Goal: Task Accomplishment & Management: Manage account settings

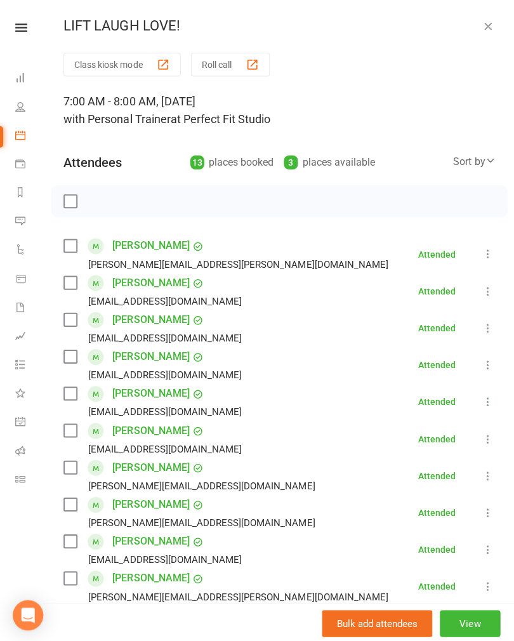
click at [493, 18] on div "LIFT LAUGH LOVE!" at bounding box center [278, 26] width 471 height 17
click at [490, 23] on icon "button" at bounding box center [486, 26] width 13 height 13
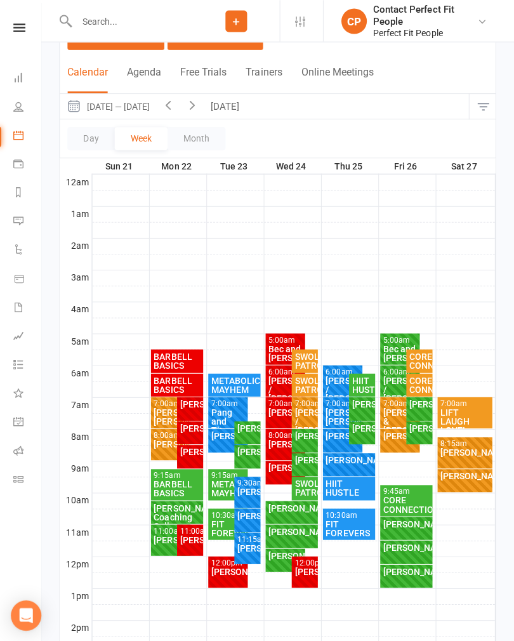
click at [194, 97] on icon "button" at bounding box center [194, 104] width 14 height 14
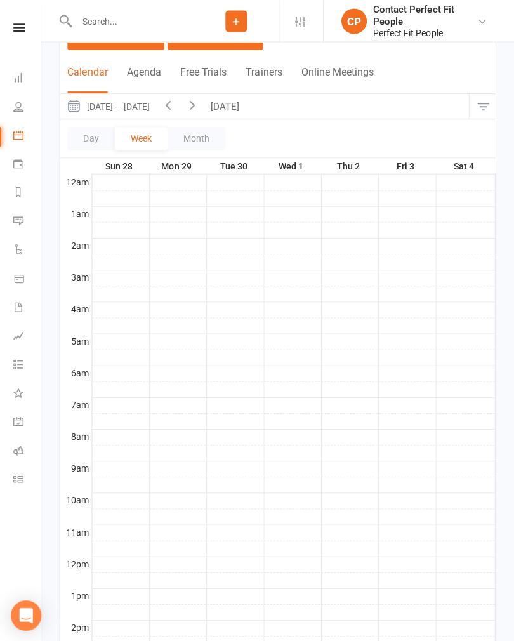
scroll to position [95, 0]
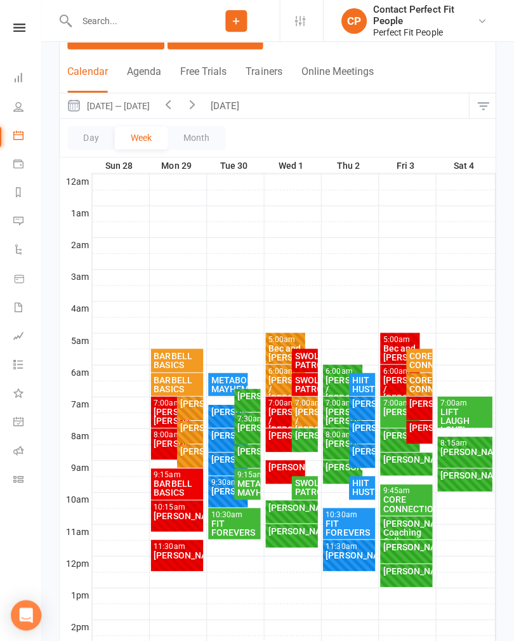
click at [206, 94] on button "button" at bounding box center [194, 105] width 24 height 25
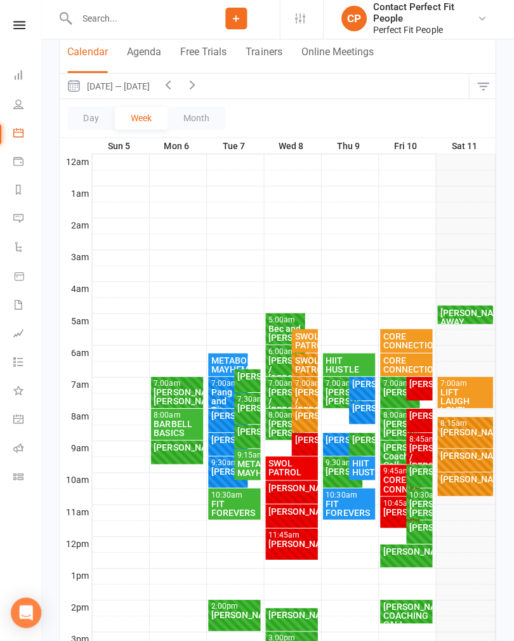
scroll to position [112, 0]
click at [481, 429] on div "[PERSON_NAME]" at bounding box center [466, 433] width 50 height 9
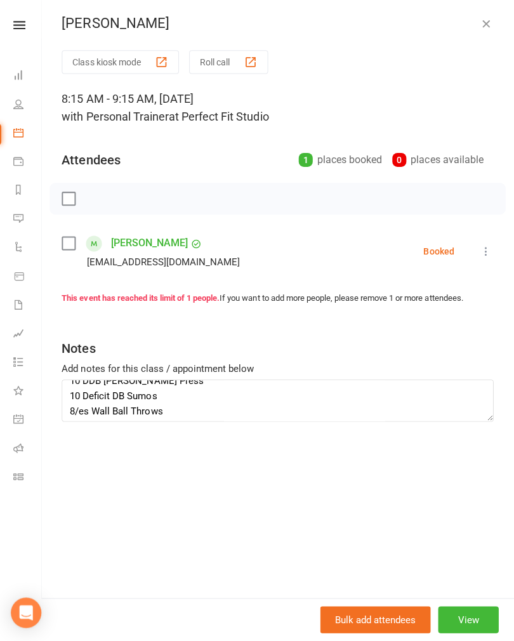
scroll to position [10, 0]
click at [481, 23] on icon "button" at bounding box center [486, 26] width 13 height 13
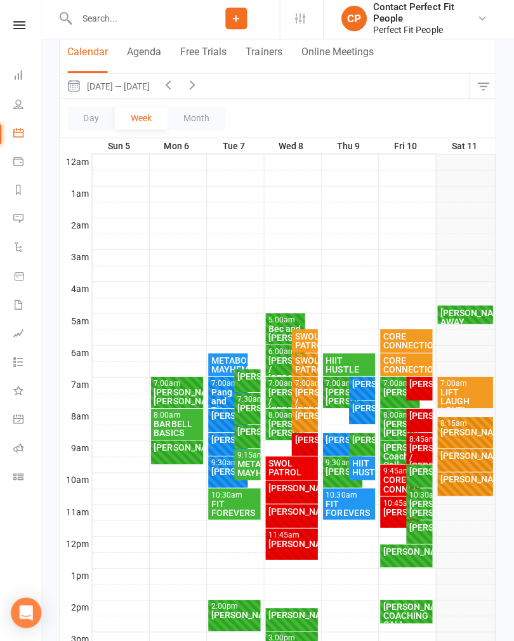
click at [470, 488] on div "[PERSON_NAME] FULL" at bounding box center [465, 485] width 55 height 23
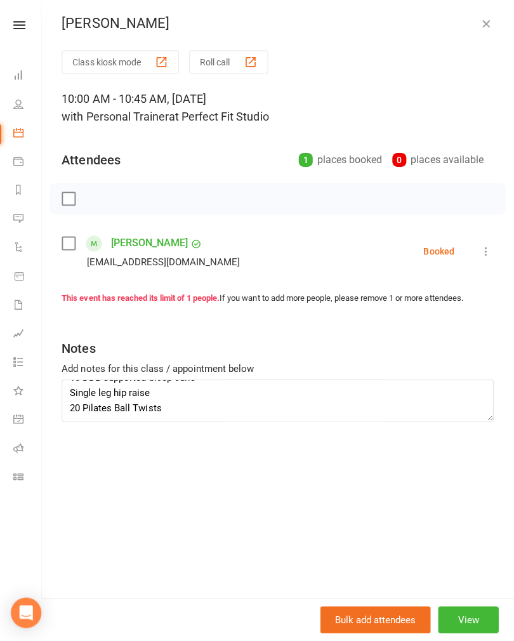
scroll to position [137, 0]
click at [482, 27] on icon "button" at bounding box center [486, 26] width 13 height 13
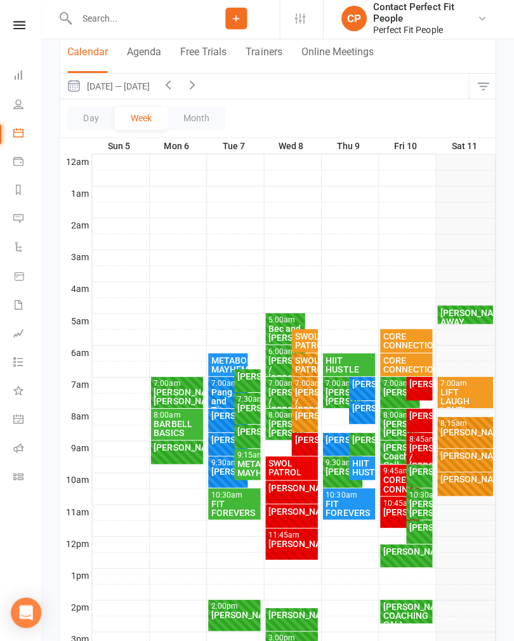
click at [194, 82] on icon "button" at bounding box center [194, 87] width 14 height 14
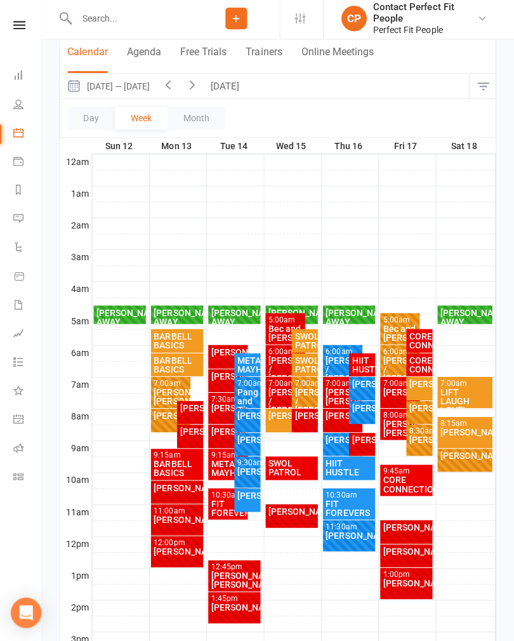
click at [175, 82] on icon "button" at bounding box center [170, 87] width 14 height 14
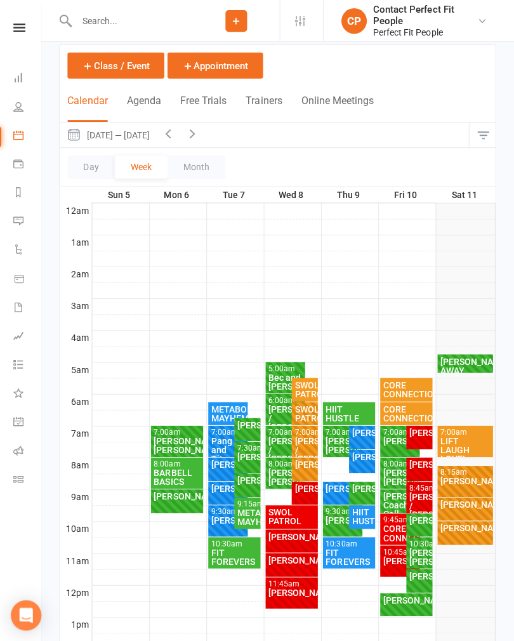
scroll to position [66, 0]
click at [190, 129] on icon "button" at bounding box center [194, 133] width 14 height 14
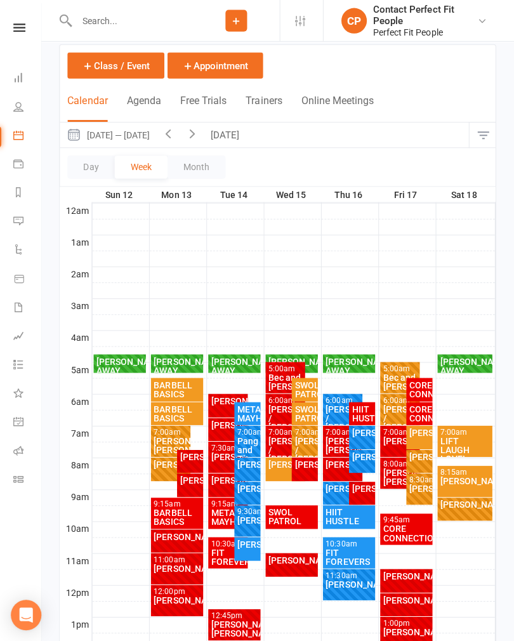
click at [193, 380] on div "BARBELL BASICS" at bounding box center [179, 389] width 48 height 18
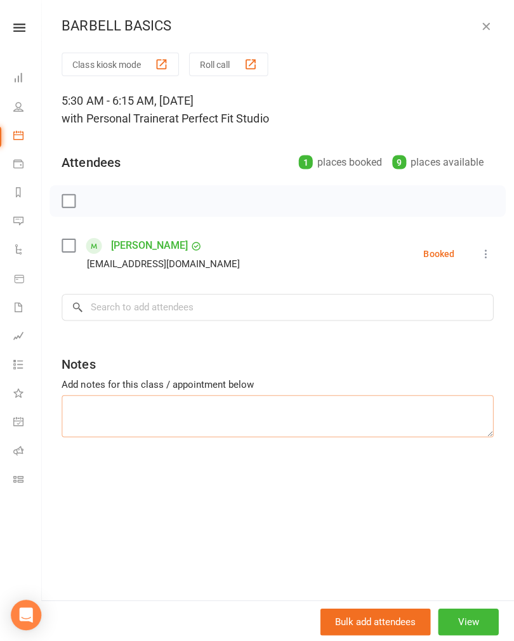
click at [362, 420] on textarea at bounding box center [278, 415] width 430 height 42
click at [484, 25] on icon "button" at bounding box center [486, 26] width 13 height 13
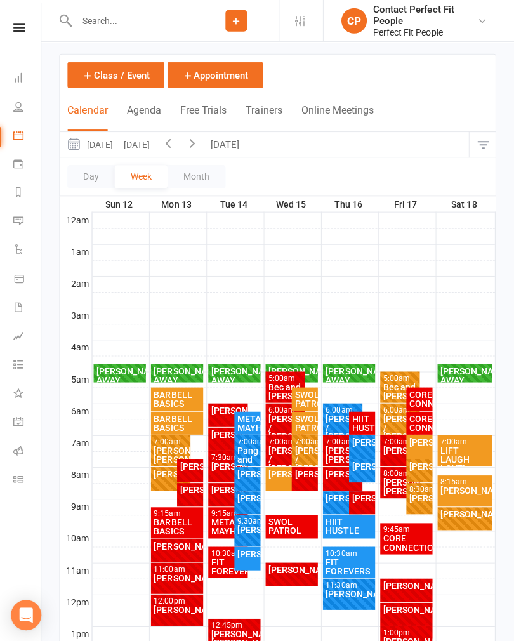
click at [173, 140] on icon "button" at bounding box center [170, 143] width 14 height 14
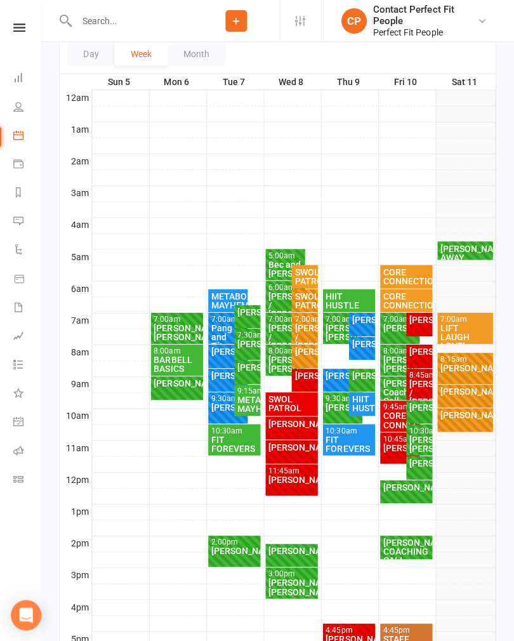
scroll to position [180, 0]
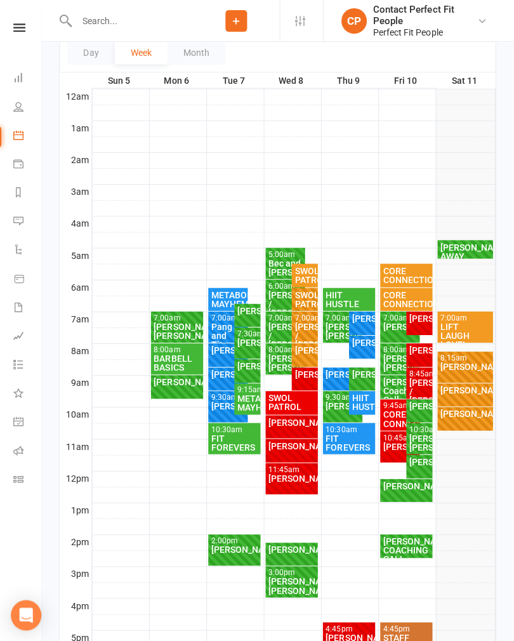
click at [182, 355] on div "BARBELL BASICS" at bounding box center [179, 362] width 48 height 18
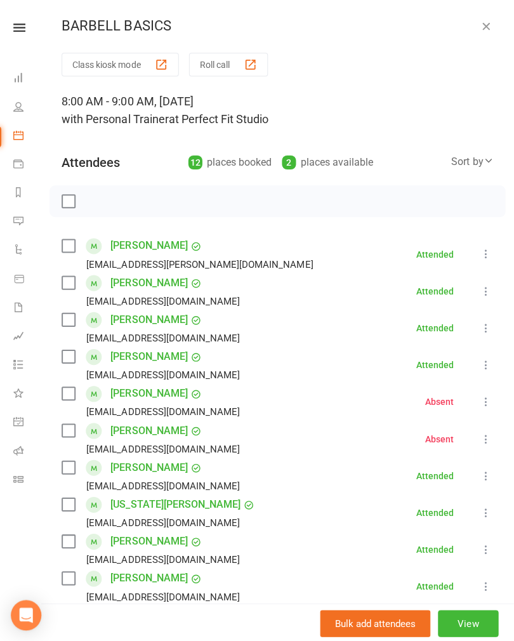
scroll to position [0, 0]
click at [488, 25] on icon "button" at bounding box center [486, 26] width 13 height 13
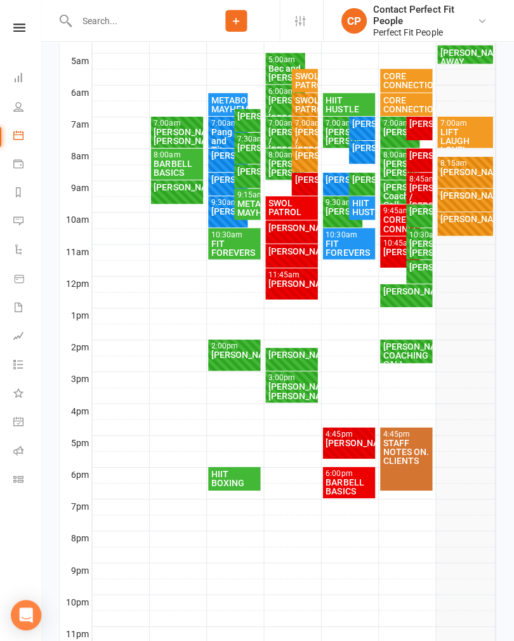
click at [347, 470] on div "6:00pm - 7:00pm" at bounding box center [350, 472] width 48 height 8
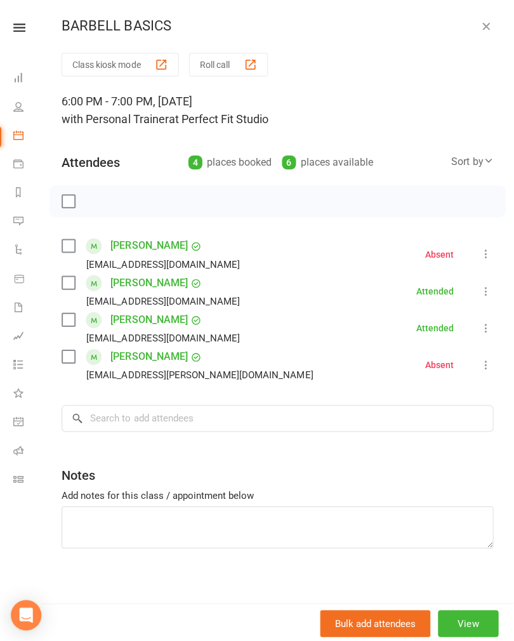
click at [491, 18] on button "button" at bounding box center [486, 25] width 15 height 15
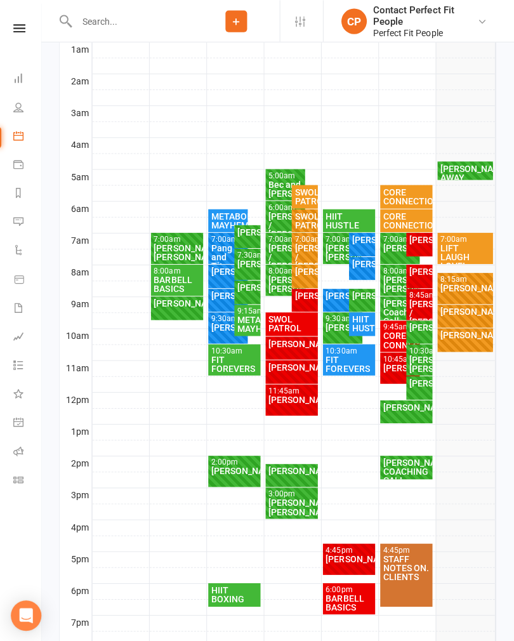
click at [180, 281] on div "BARBELL BASICS" at bounding box center [179, 283] width 48 height 18
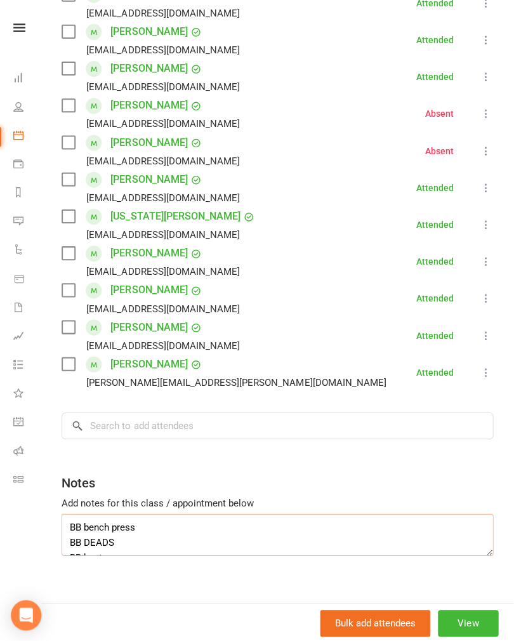
click at [73, 534] on textarea "BB bench press BB DEADS BB bent over row BB back squat BB bicep curl BB sit up …" at bounding box center [278, 533] width 430 height 42
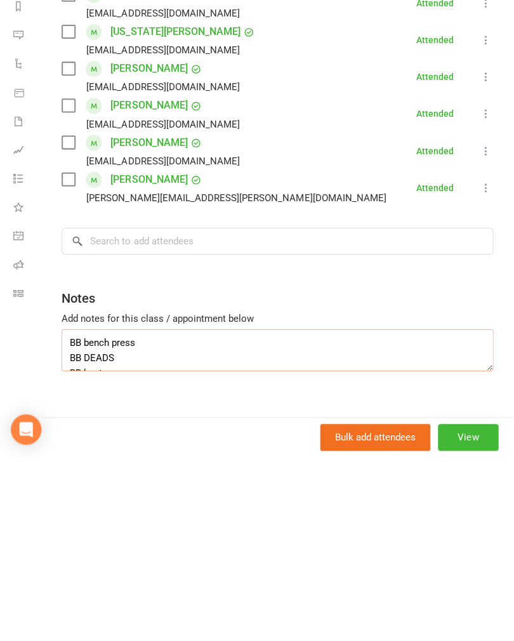
click at [69, 513] on textarea "BB bench press BB DEADS BB bent over row BB back squat BB bicep curl BB sit up …" at bounding box center [278, 534] width 430 height 42
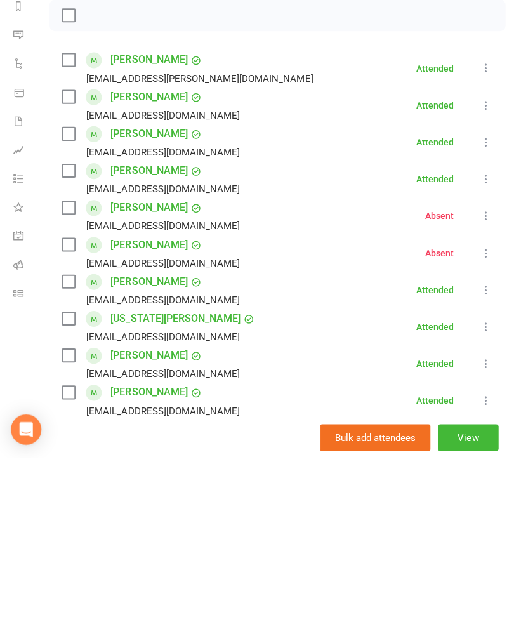
scroll to position [0, 0]
click at [282, 185] on div at bounding box center [278, 201] width 455 height 32
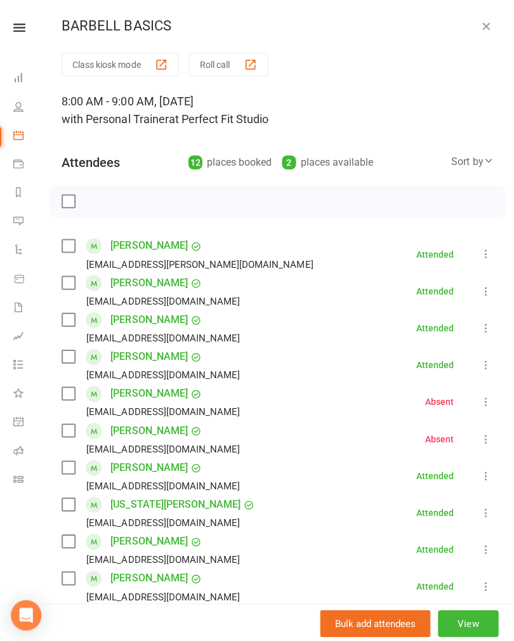
click at [482, 23] on icon "button" at bounding box center [486, 26] width 13 height 13
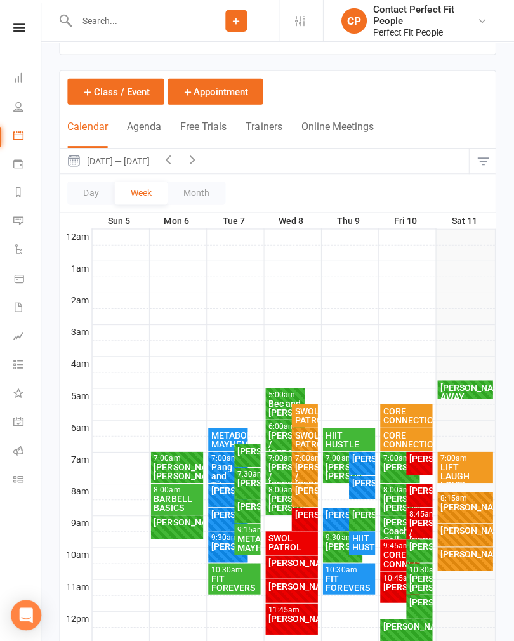
click at [194, 160] on icon "button" at bounding box center [194, 159] width 14 height 14
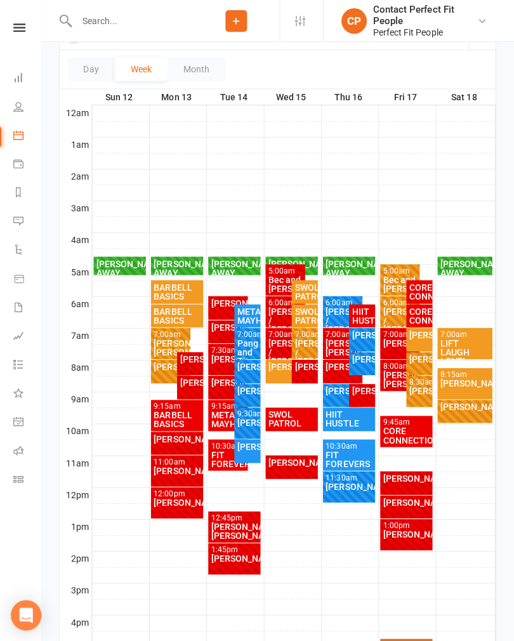
click at [182, 291] on div "BARBELL BASICS" at bounding box center [179, 291] width 48 height 18
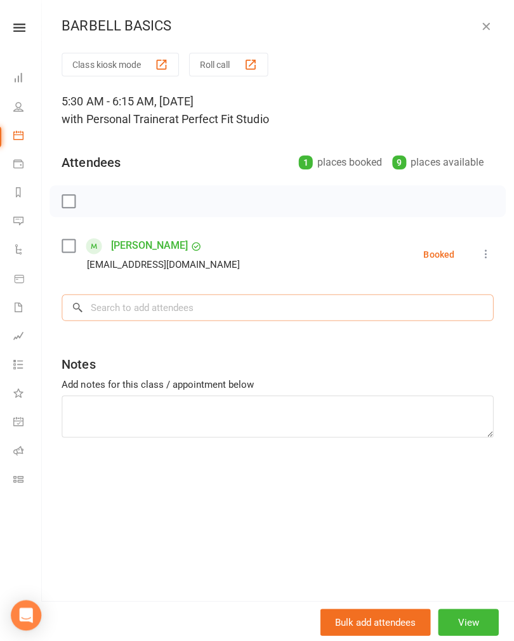
click at [239, 302] on input "search" at bounding box center [278, 306] width 430 height 27
click at [218, 425] on textarea at bounding box center [278, 415] width 430 height 42
type textarea "5.30 with 30sec changeover Bench Press close grip RDLs Curls Front squats Pendl…"
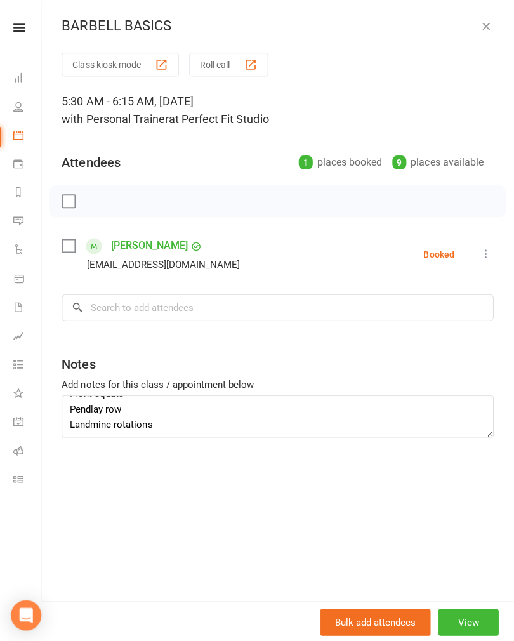
click at [434, 95] on div "5:30 AM - 6:15 AM, [DATE] with Personal Trainer at Perfect Fit Studio" at bounding box center [278, 110] width 430 height 36
click at [192, 408] on textarea "5.30 with 30sec changeover Bench Press close grip RDLs Curls Front squats Pendl…" at bounding box center [278, 415] width 430 height 42
click at [215, 415] on textarea "5.30 with 30sec changeover Bench Press close grip RDLs Curls Front squats Pendl…" at bounding box center [278, 415] width 430 height 42
click at [166, 422] on textarea "5.30 with 30sec changeover Bench Press close grip RDLs Curls Front squats Pendl…" at bounding box center [278, 415] width 430 height 42
click at [480, 25] on icon "button" at bounding box center [486, 26] width 13 height 13
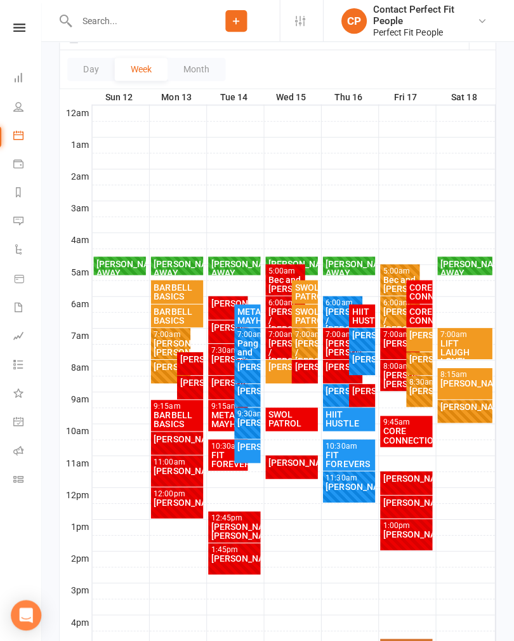
scroll to position [164, 0]
click at [189, 310] on div "BARBELL BASICS" at bounding box center [179, 315] width 48 height 18
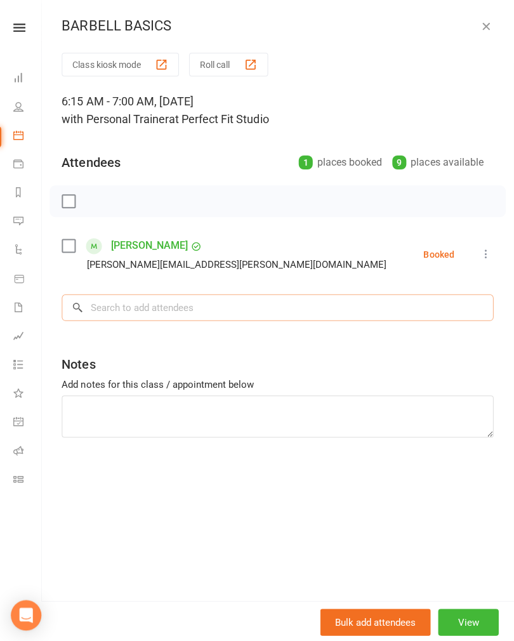
click at [227, 314] on input "search" at bounding box center [278, 306] width 430 height 27
click at [189, 420] on textarea at bounding box center [278, 415] width 430 height 42
click at [187, 426] on textarea at bounding box center [278, 415] width 430 height 42
paste textarea "5.30 with 30sec changeover Bench Press close grip RDLs Curls Front squats Pendl…"
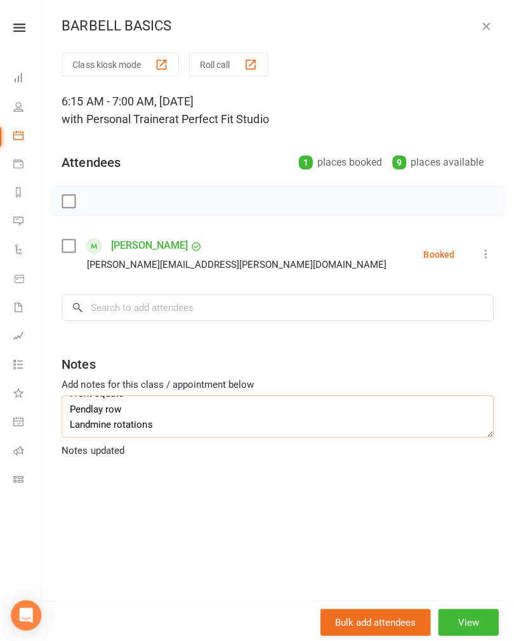
type textarea "5.30 with 30sec changeover Bench Press close grip RDLs Curls Front squats Pendl…"
click at [481, 32] on icon "button" at bounding box center [486, 26] width 13 height 13
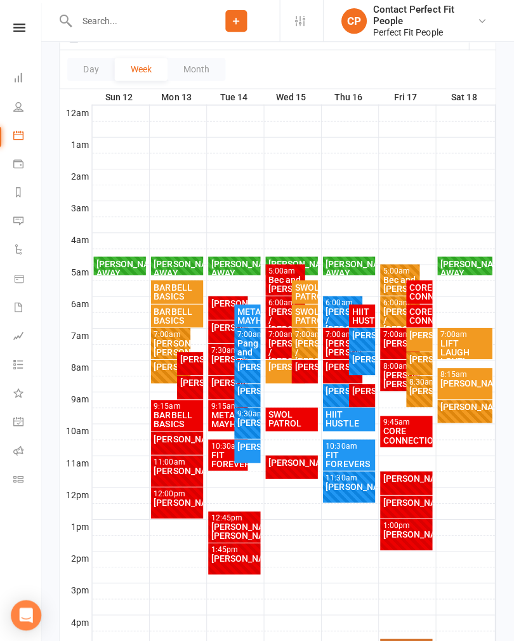
click at [171, 290] on div "BARBELL BASICS" at bounding box center [179, 291] width 48 height 18
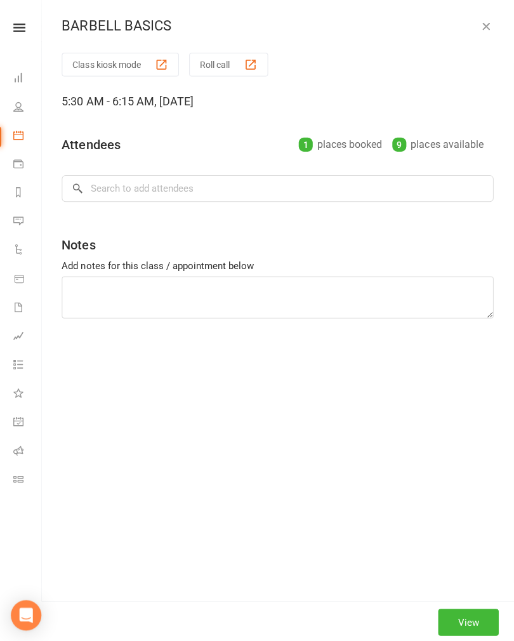
type textarea "5.30 with 30sec changeover Bench Press close grip RDLs Curls Front squats Pendl…"
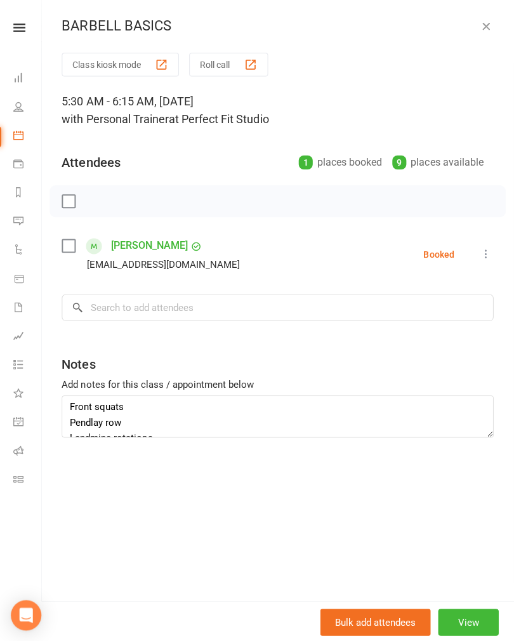
scroll to position [65, 0]
click at [494, 20] on div "BARBELL BASICS" at bounding box center [278, 26] width 471 height 17
click at [483, 29] on icon "button" at bounding box center [486, 26] width 13 height 13
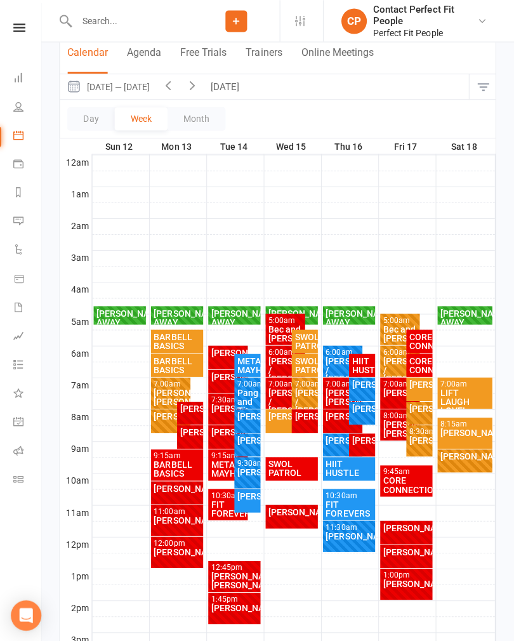
scroll to position [104, 0]
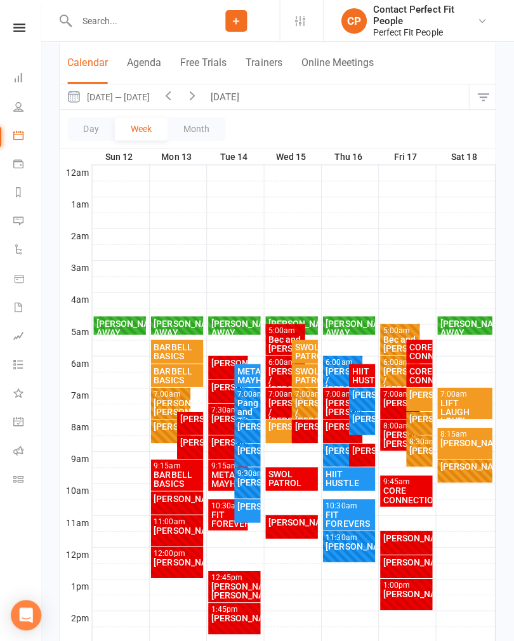
click at [172, 88] on icon "button" at bounding box center [170, 95] width 14 height 14
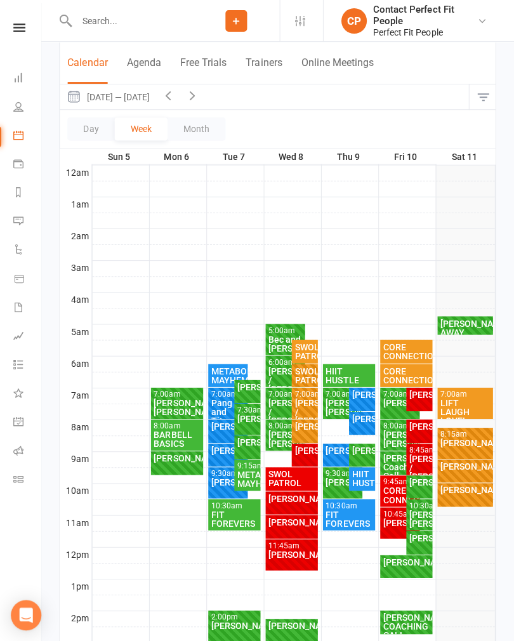
click at [467, 440] on div "[PERSON_NAME]" at bounding box center [466, 441] width 50 height 9
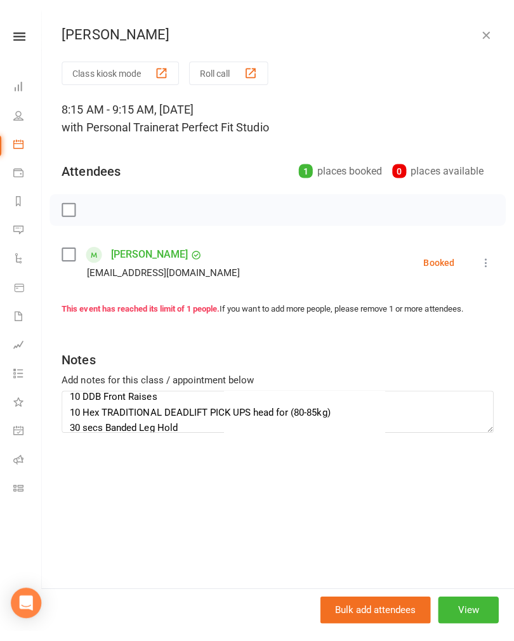
scroll to position [135, 0]
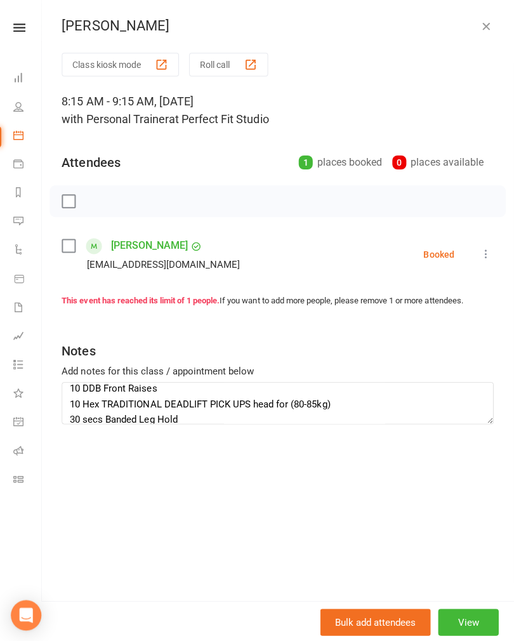
click at [491, 32] on button "button" at bounding box center [486, 25] width 15 height 15
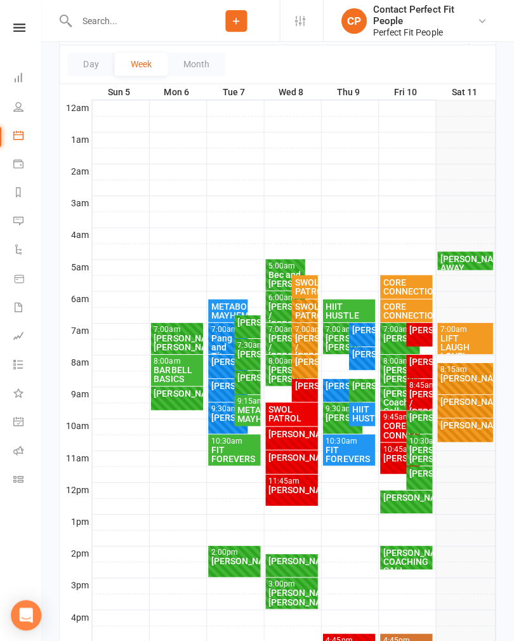
scroll to position [169, 0]
click at [474, 425] on div "[PERSON_NAME]" at bounding box center [466, 424] width 50 height 9
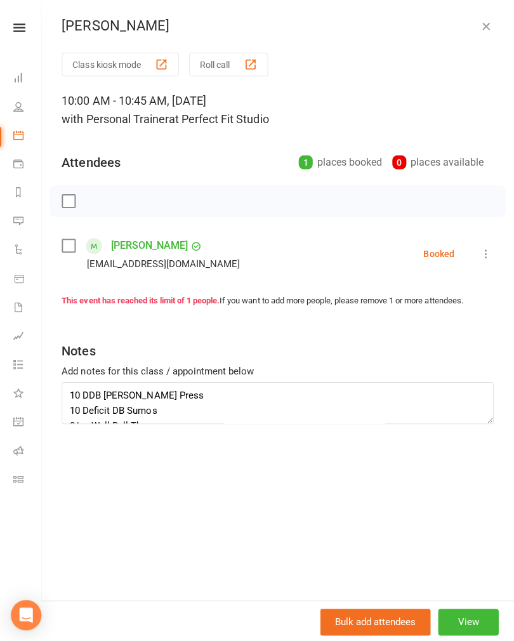
click at [495, 19] on div "[PERSON_NAME]" at bounding box center [278, 26] width 471 height 17
click at [485, 24] on icon "button" at bounding box center [486, 26] width 13 height 13
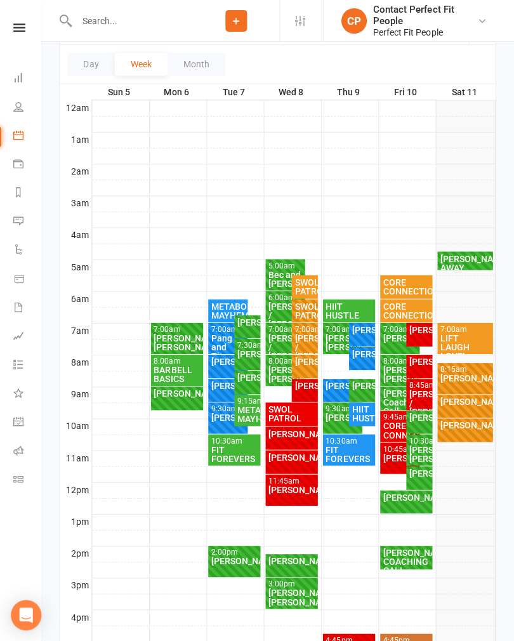
click at [479, 425] on div "[PERSON_NAME]" at bounding box center [466, 424] width 50 height 9
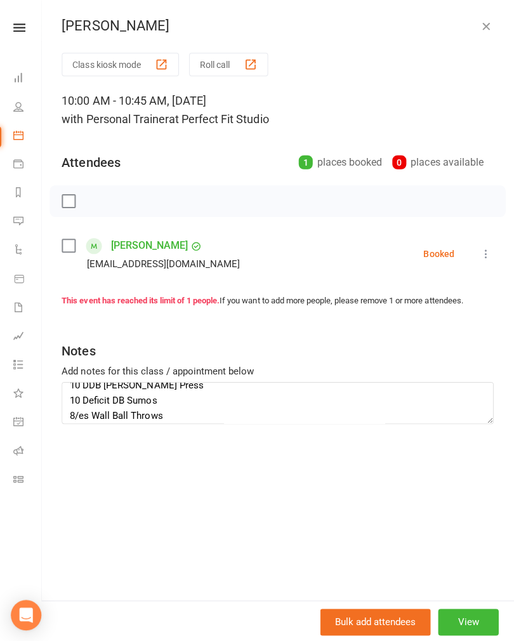
scroll to position [8, 0]
click at [421, 420] on textarea "10 DDB [PERSON_NAME] Press 10 Deficit DB Sumos 8/es Wall Ball Throws 10 DDB Fro…" at bounding box center [278, 402] width 430 height 42
click at [472, 354] on div "Notes" at bounding box center [278, 346] width 430 height 31
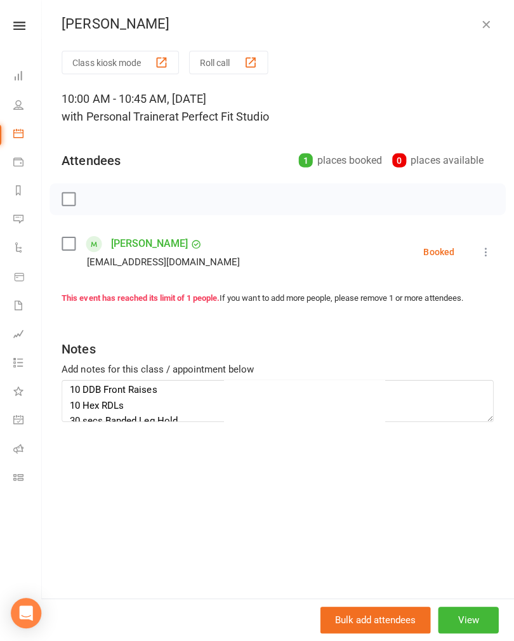
scroll to position [65, 0]
click at [483, 26] on icon "button" at bounding box center [486, 26] width 13 height 13
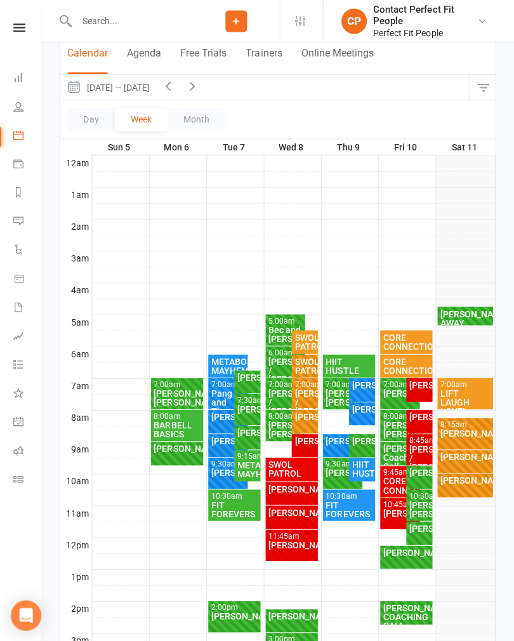
scroll to position [112, 0]
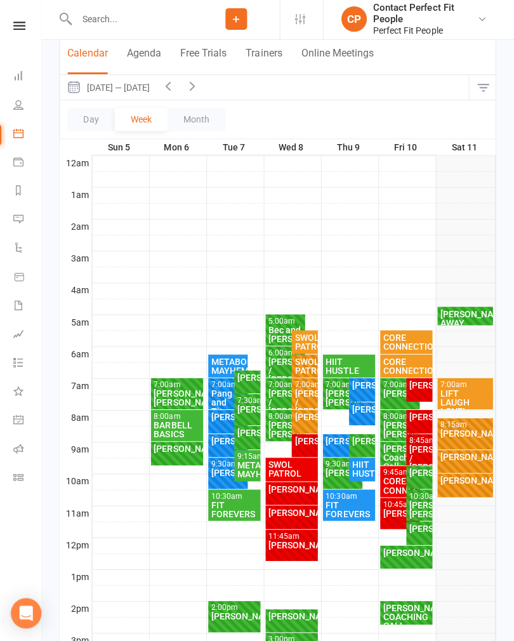
click at [192, 84] on icon "button" at bounding box center [194, 88] width 14 height 14
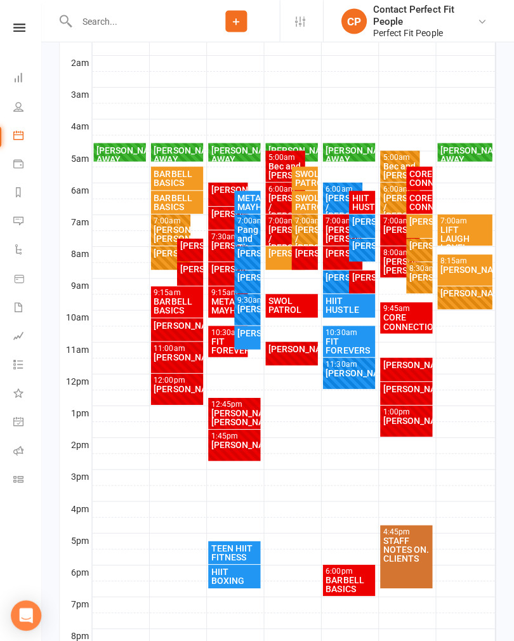
scroll to position [277, 0]
click at [189, 267] on div "[PERSON_NAME]" at bounding box center [191, 268] width 21 height 9
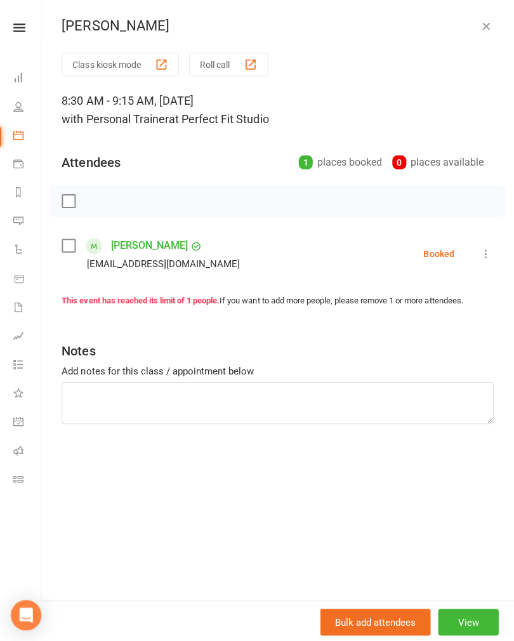
click at [484, 25] on icon "button" at bounding box center [486, 26] width 13 height 13
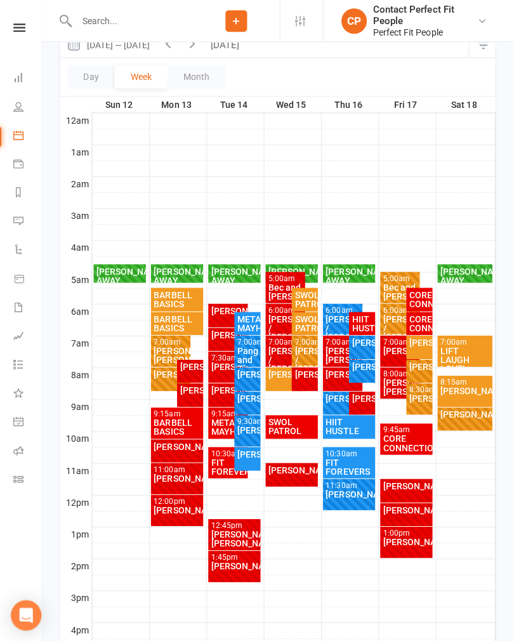
scroll to position [155, 0]
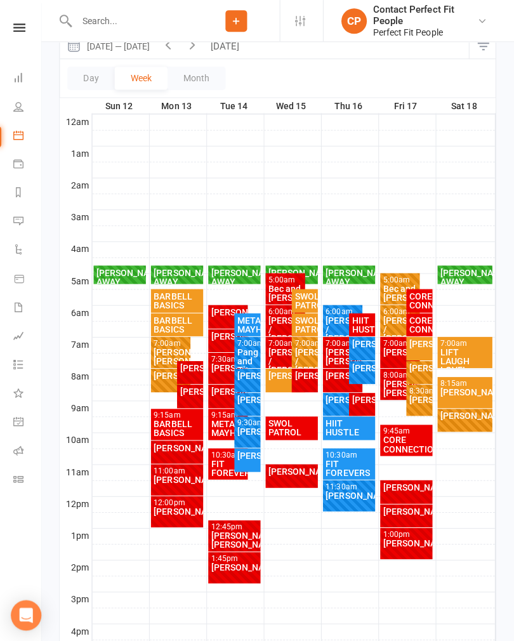
click at [164, 47] on button "button" at bounding box center [169, 46] width 24 height 25
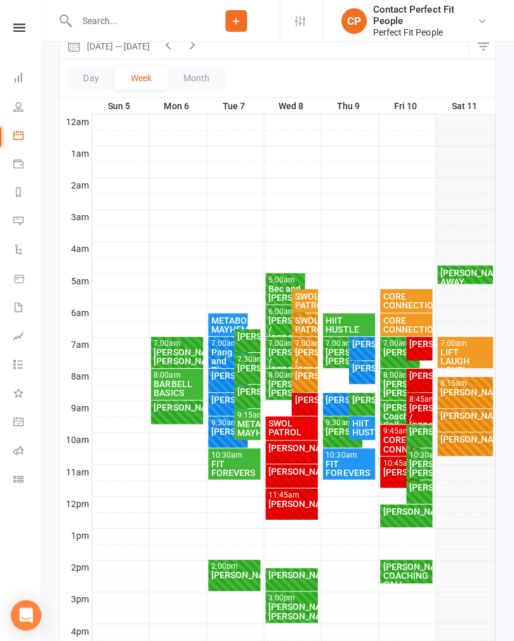
click at [481, 387] on div "[PERSON_NAME]" at bounding box center [466, 391] width 50 height 9
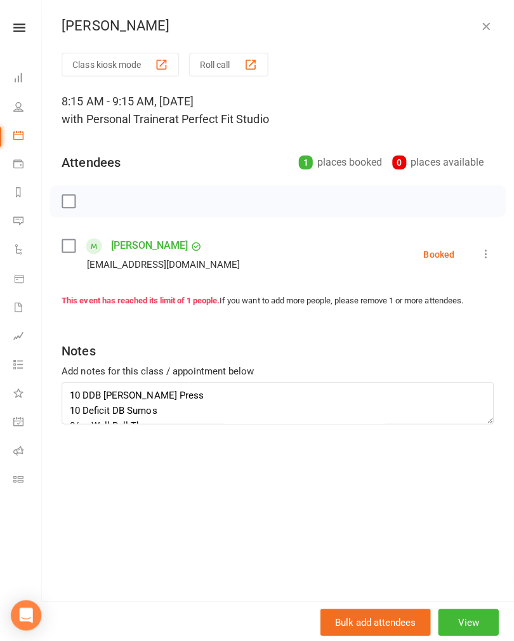
click at [482, 254] on icon at bounding box center [486, 253] width 13 height 13
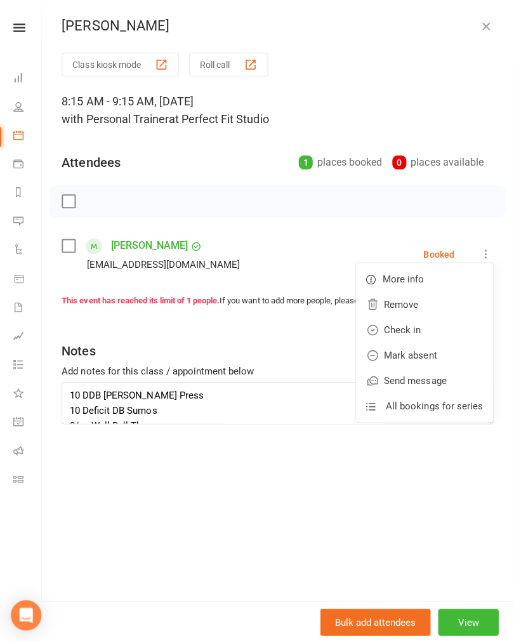
click at [449, 326] on link "Check in" at bounding box center [425, 328] width 136 height 25
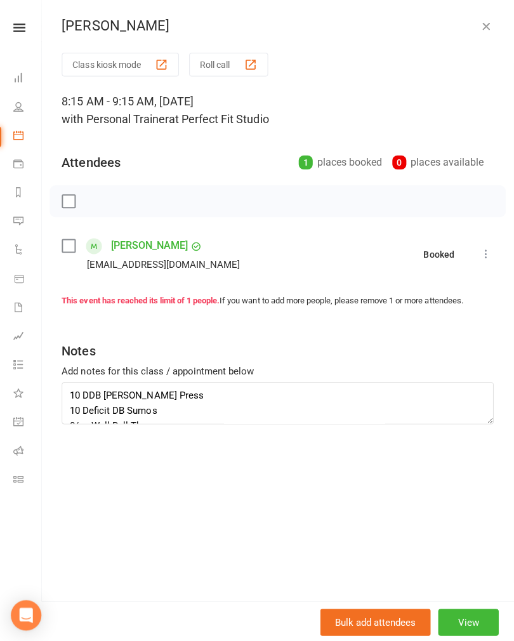
click at [486, 33] on button "button" at bounding box center [486, 25] width 15 height 15
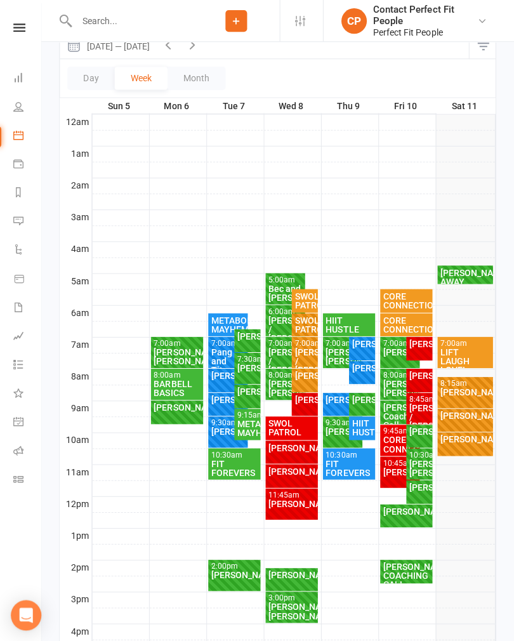
click at [479, 420] on div "[PERSON_NAME] FULL" at bounding box center [465, 419] width 55 height 23
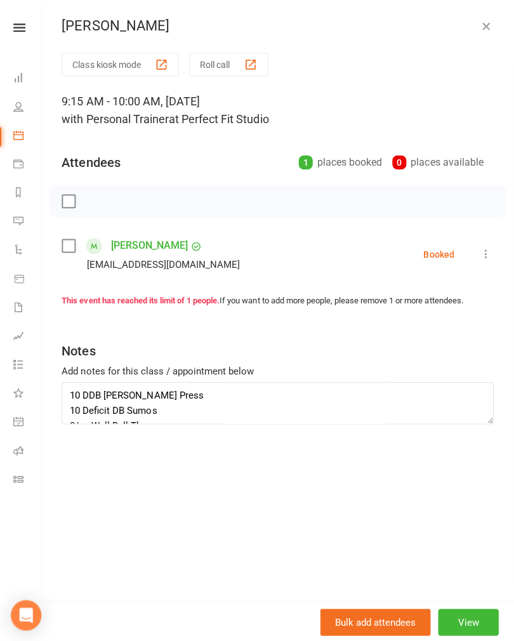
click at [488, 30] on icon "button" at bounding box center [486, 26] width 13 height 13
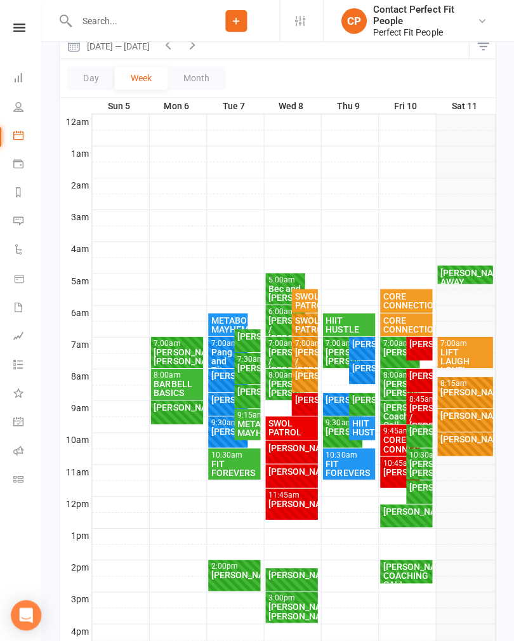
click at [475, 444] on div "[PERSON_NAME] FULL" at bounding box center [465, 442] width 55 height 23
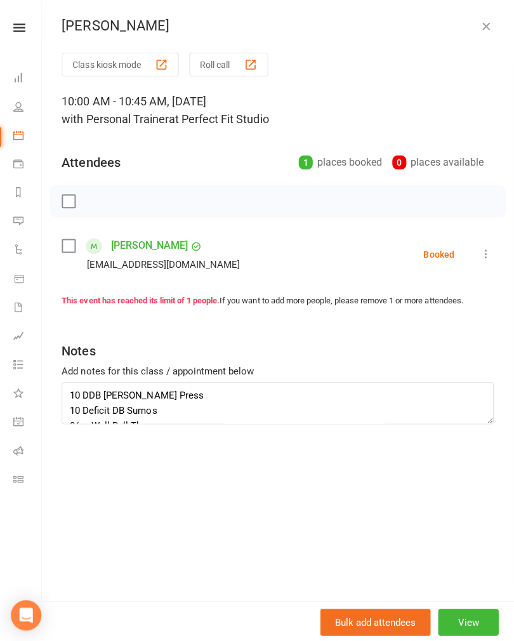
click at [480, 256] on icon at bounding box center [486, 253] width 13 height 13
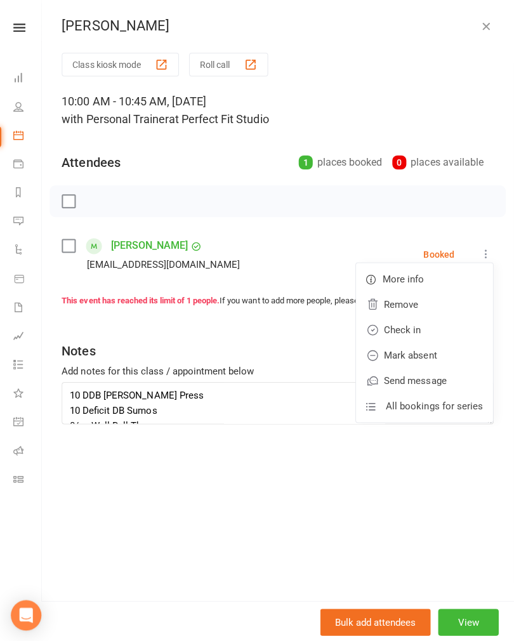
click at [434, 324] on link "Check in" at bounding box center [425, 328] width 136 height 25
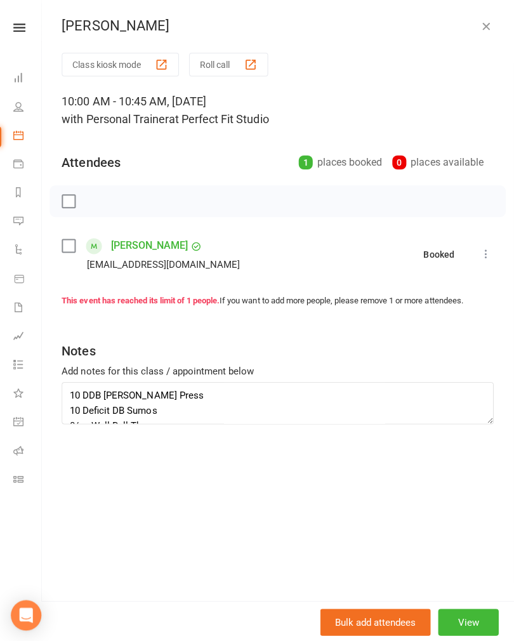
click at [479, 33] on button "button" at bounding box center [486, 25] width 15 height 15
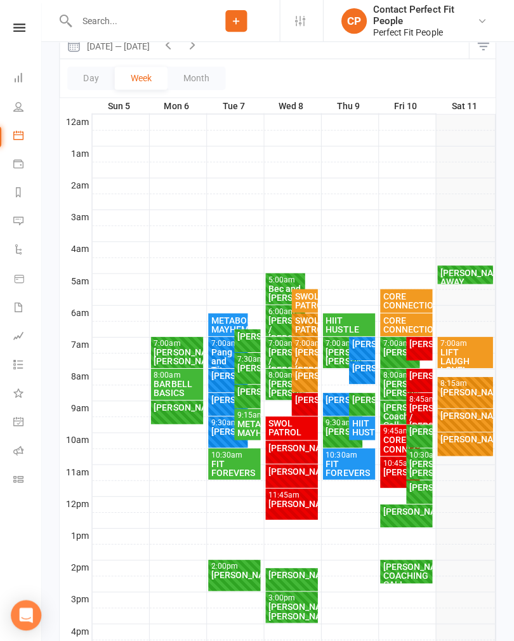
click at [477, 420] on div "[PERSON_NAME] FULL" at bounding box center [465, 419] width 55 height 23
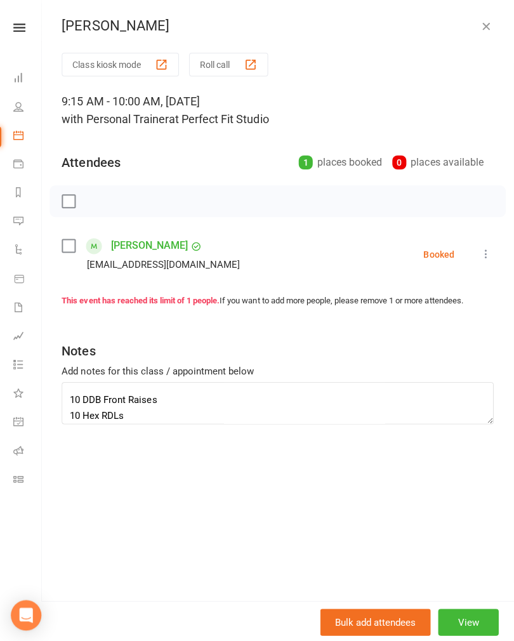
scroll to position [58, 0]
click at [192, 392] on textarea "10 DDB [PERSON_NAME] Press 10 Deficit DB Sumos 8/es Wall Ball Throws 10 DDB Fro…" at bounding box center [278, 402] width 430 height 42
type textarea "10 DDB [PERSON_NAME] Press 10 Deficit DB Sumos 8/es Wall Ball Throws 10 DDB Ben…"
click at [443, 340] on div "Notes" at bounding box center [278, 346] width 430 height 31
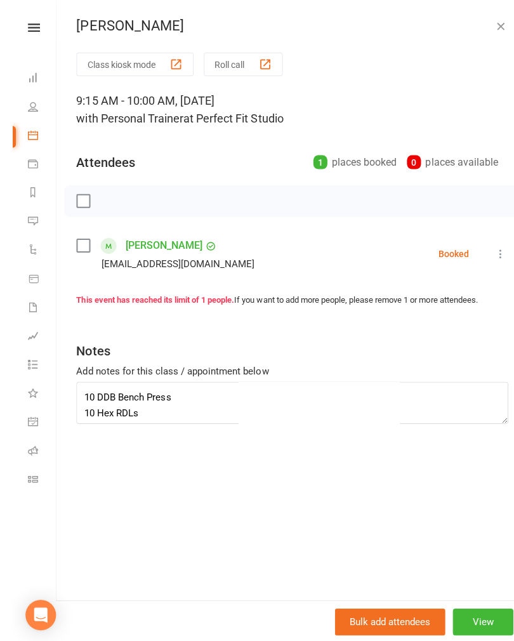
scroll to position [419, 0]
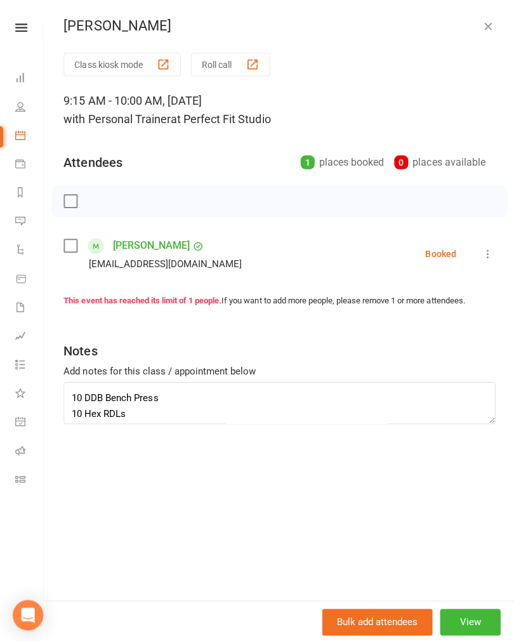
click at [302, 509] on div "Class kiosk mode Roll call 9:15 AM - 10:00 AM, [DATE] with Personal Trainer at …" at bounding box center [278, 326] width 471 height 546
click at [493, 19] on button "button" at bounding box center [486, 25] width 15 height 15
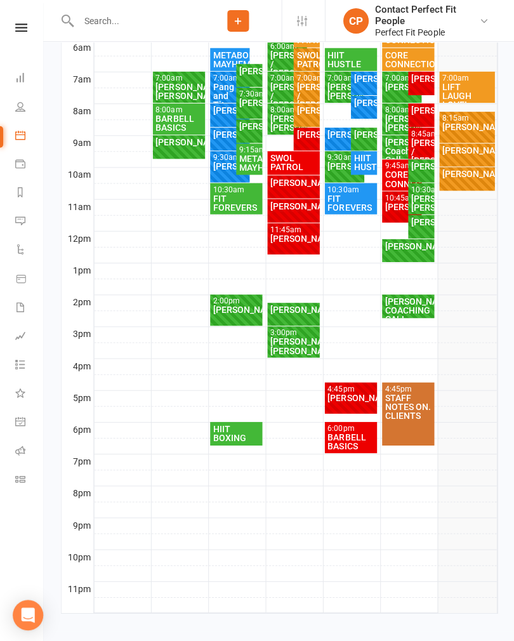
click at [462, 175] on div "[PERSON_NAME]" at bounding box center [466, 174] width 50 height 9
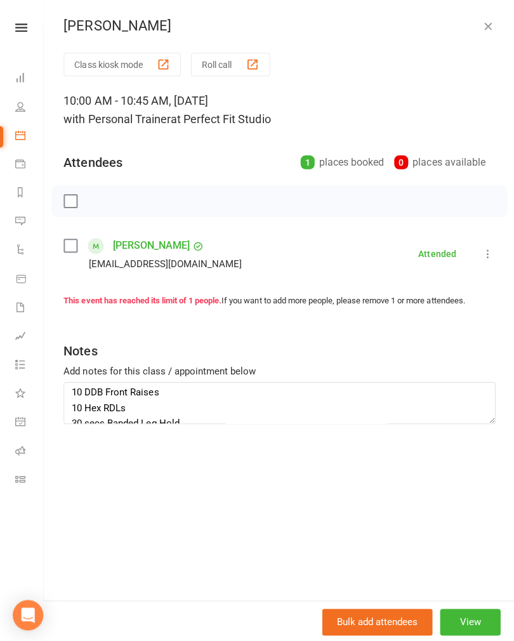
scroll to position [65, 0]
click at [196, 398] on textarea "10 DDB [PERSON_NAME] Press 10 Deficit DB Sumos 8/es Wall Ball Throws 10 DDB Fro…" at bounding box center [278, 402] width 430 height 42
click at [277, 394] on textarea "10 DDB [PERSON_NAME] Press 10 Deficit DB Sumos 8/es Wall Ball Throws 10 DDB Fro…" at bounding box center [278, 402] width 430 height 42
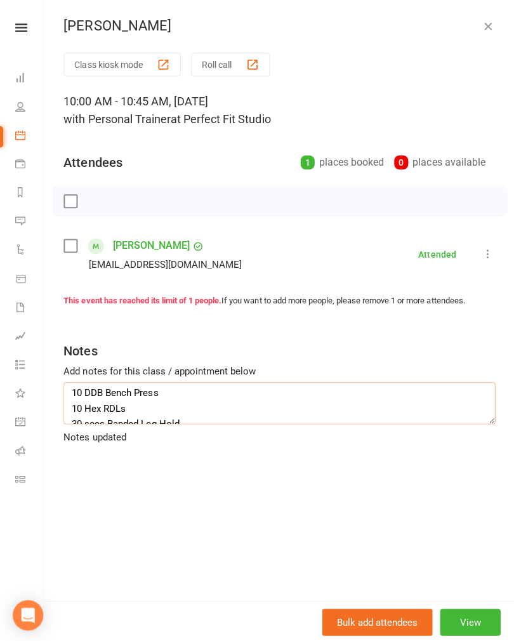
type textarea "10 DDB [PERSON_NAME] Press 10 Deficit DB Sumos 8/es Wall Ball Throws 10 DDB Ben…"
click at [406, 362] on div "Add notes for this class / appointment below" at bounding box center [278, 369] width 430 height 15
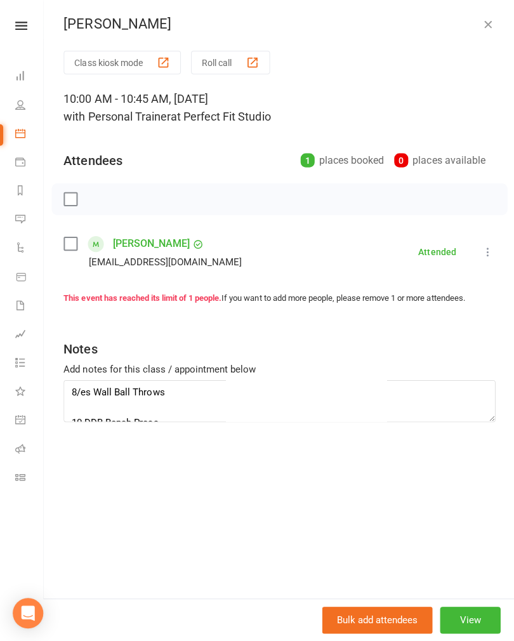
scroll to position [24, 0]
click at [486, 18] on button "button" at bounding box center [486, 25] width 15 height 15
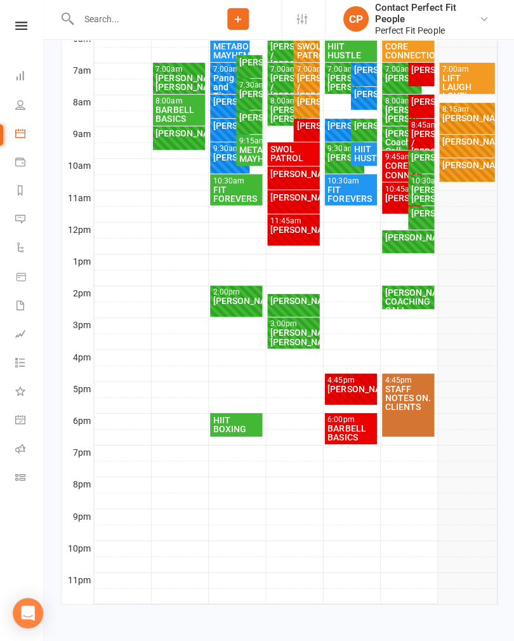
click at [479, 139] on div "[PERSON_NAME]" at bounding box center [466, 143] width 50 height 9
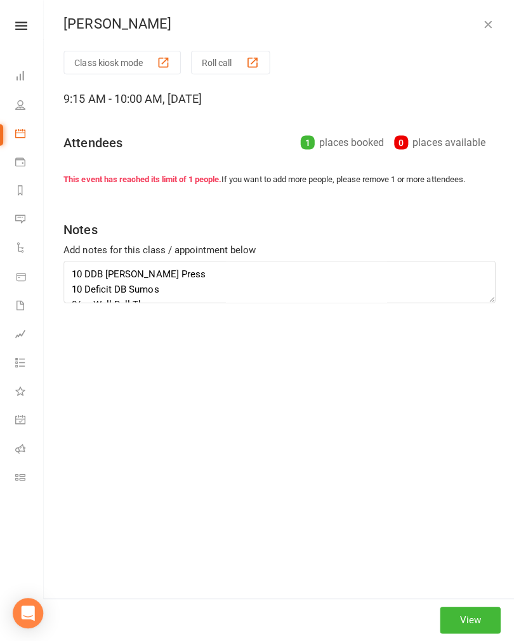
type textarea "10 DDB [PERSON_NAME] Press 10 Deficit DB Sumos 8/es Wall Ball Throws 10 DDB Ben…"
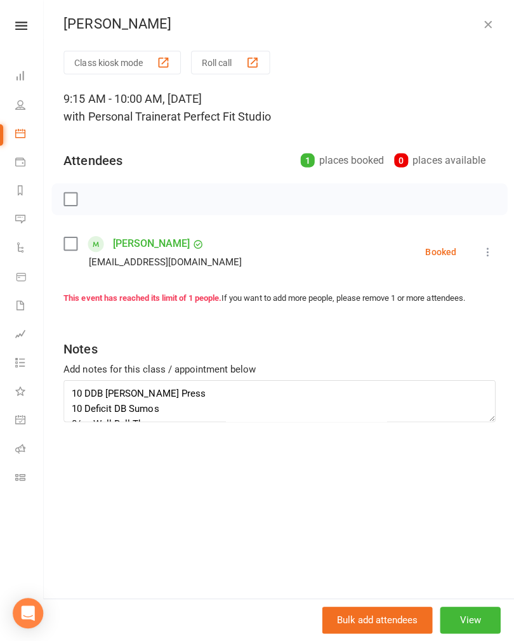
click at [485, 249] on icon at bounding box center [486, 253] width 13 height 13
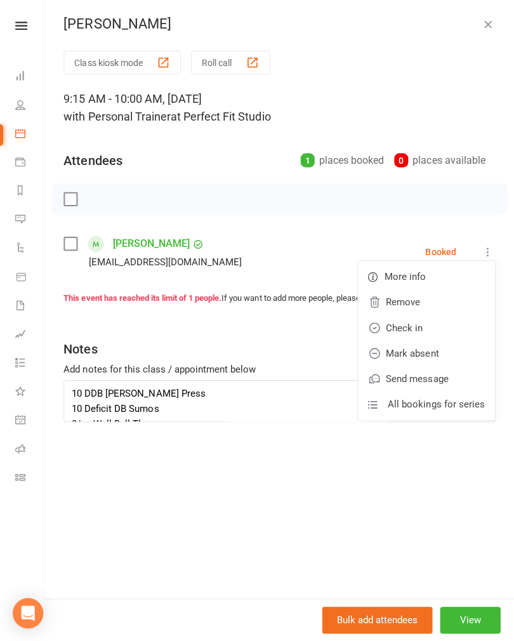
click at [446, 328] on link "Check in" at bounding box center [425, 328] width 136 height 25
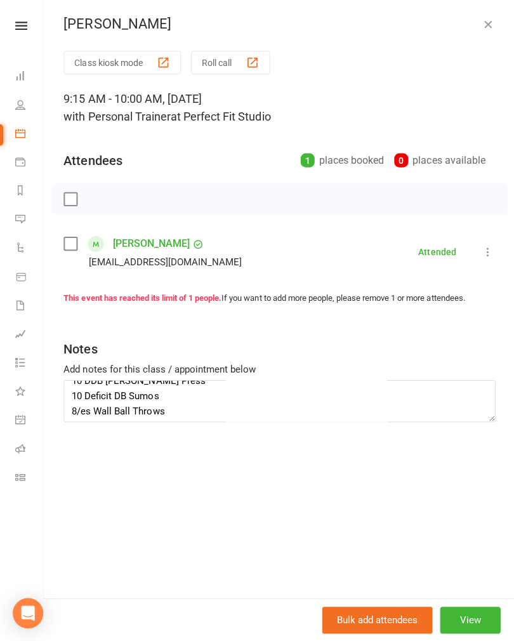
scroll to position [11, 0]
click at [484, 36] on div "[PERSON_NAME] Class kiosk mode Roll call 9:15 AM - 10:00 AM, [DATE] with Person…" at bounding box center [278, 320] width 471 height 641
click at [488, 30] on icon "button" at bounding box center [486, 26] width 13 height 13
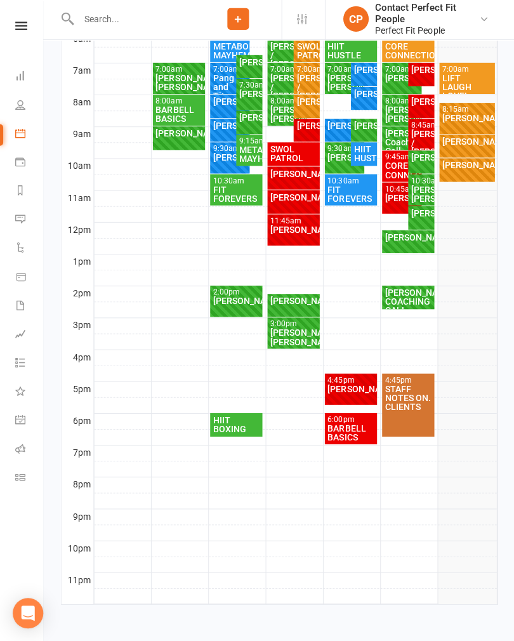
click at [488, 136] on div "[PERSON_NAME] FULL" at bounding box center [465, 147] width 55 height 23
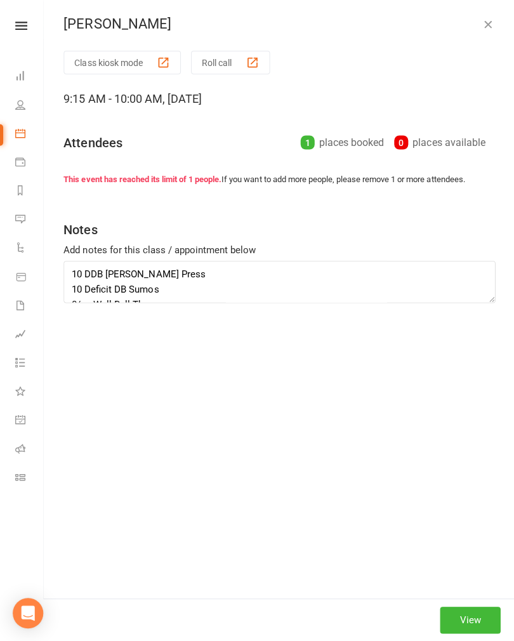
type textarea "10 DDB [PERSON_NAME] Press 10 Deficit DB Sumos 8/es Wall Ball Throws 10 DDB Ben…"
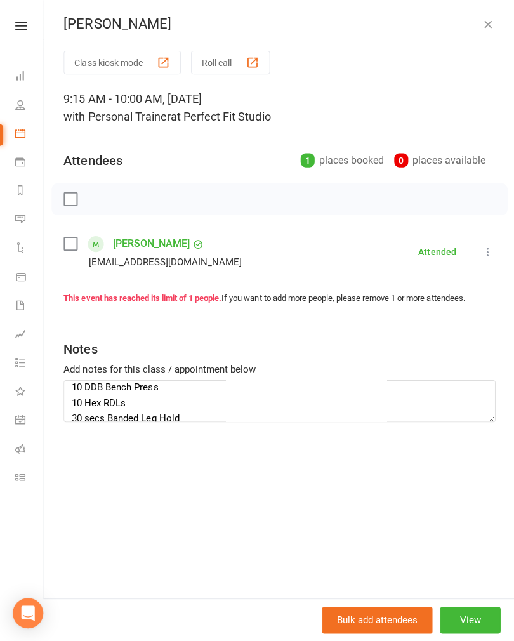
scroll to position [69, 0]
